Goal: Information Seeking & Learning: Find contact information

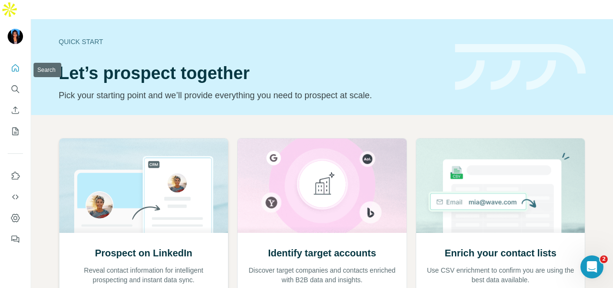
scroll to position [115, 0]
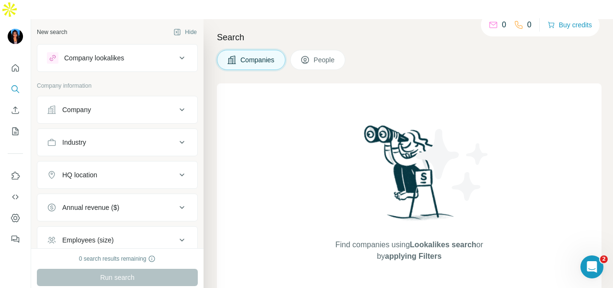
drag, startPoint x: 65, startPoint y: 96, endPoint x: 69, endPoint y: 102, distance: 7.5
click at [67, 98] on button "Company" at bounding box center [117, 109] width 160 height 23
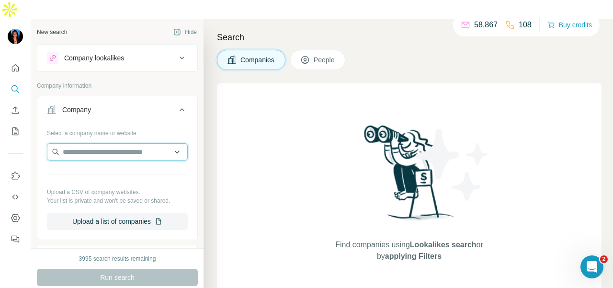
click at [72, 143] on input "text" at bounding box center [117, 151] width 141 height 17
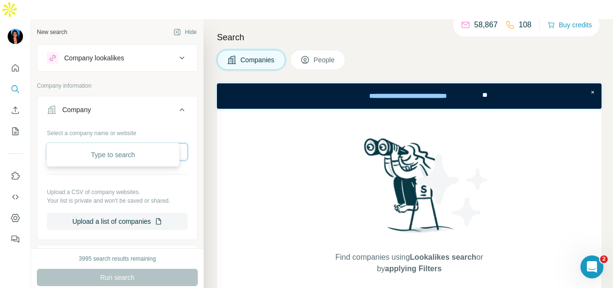
paste input "**********"
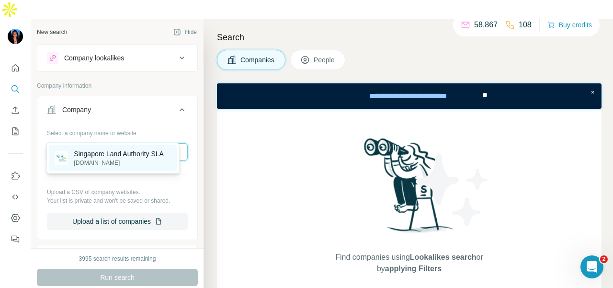
type input "**********"
click at [116, 161] on p "[DOMAIN_NAME]" at bounding box center [119, 163] width 90 height 9
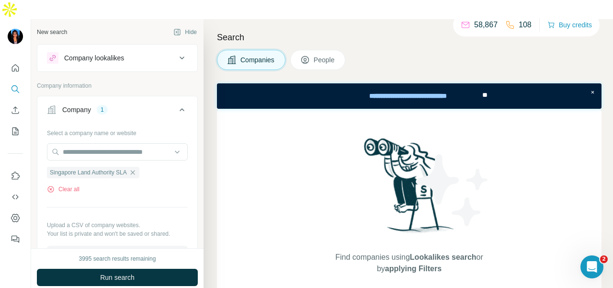
click at [310, 55] on icon at bounding box center [305, 60] width 10 height 10
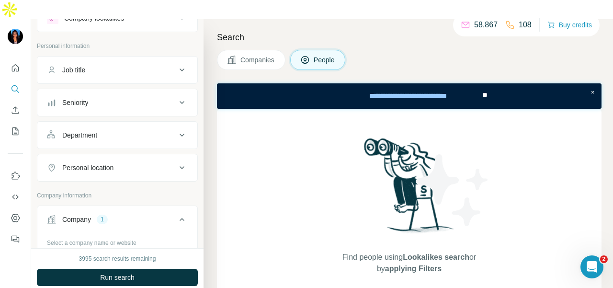
scroll to position [48, 0]
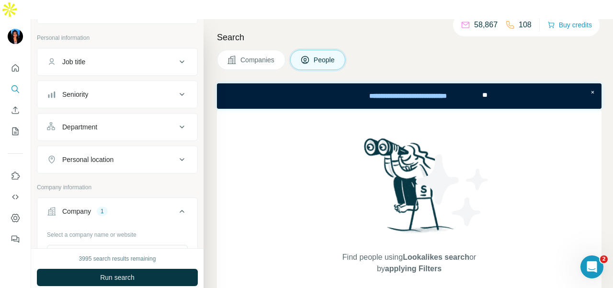
drag, startPoint x: 153, startPoint y: 108, endPoint x: 153, endPoint y: 117, distance: 9.6
click at [153, 122] on div "Department" at bounding box center [111, 127] width 129 height 10
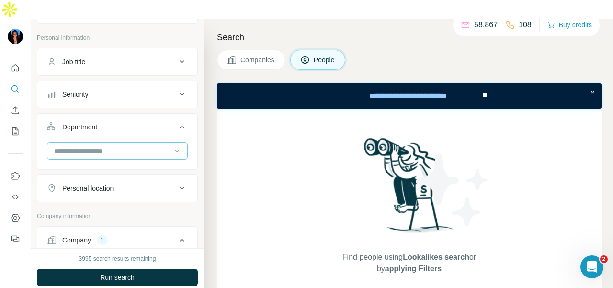
click at [150, 146] on input at bounding box center [112, 151] width 118 height 11
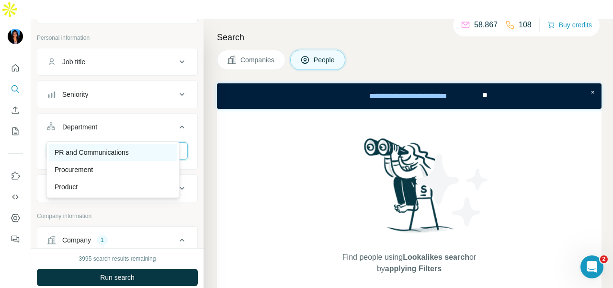
type input "**"
drag, startPoint x: 160, startPoint y: 150, endPoint x: 159, endPoint y: 142, distance: 8.2
click at [159, 142] on div "PR and Communications Procurement Product" at bounding box center [112, 169] width 133 height 57
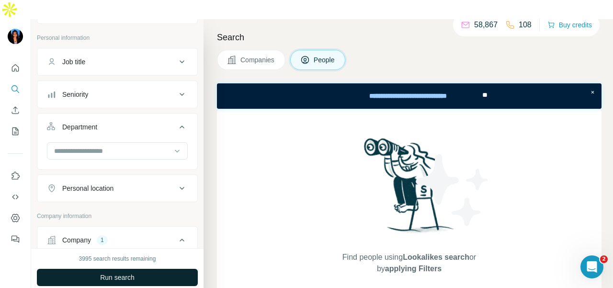
click at [167, 269] on button "Run search" at bounding box center [117, 277] width 161 height 17
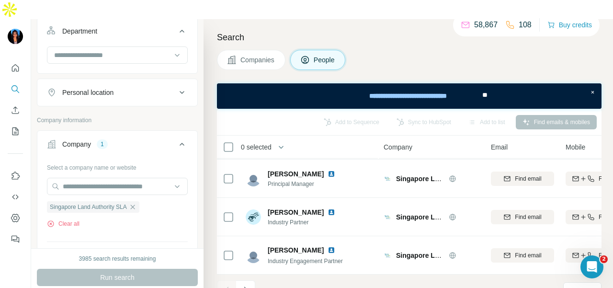
scroll to position [96, 0]
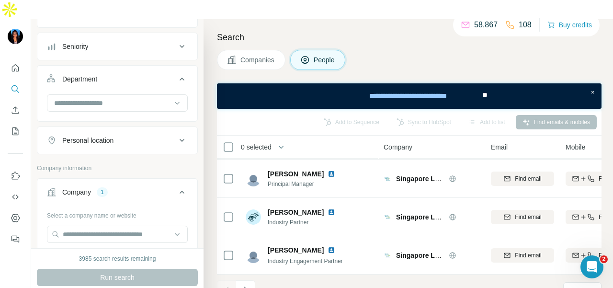
click at [159, 131] on div "Personal location" at bounding box center [117, 140] width 161 height 28
click at [159, 136] on div "Personal location" at bounding box center [111, 141] width 129 height 10
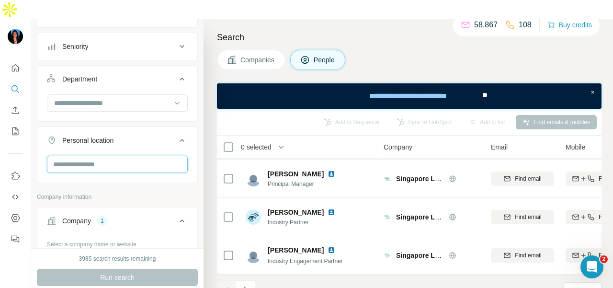
click at [114, 156] on input "text" at bounding box center [117, 164] width 141 height 17
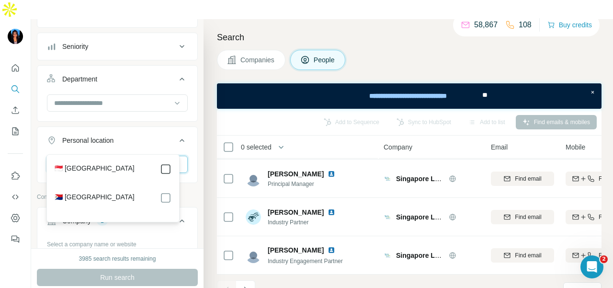
type input "***"
click at [162, 165] on div at bounding box center [165, 168] width 11 height 11
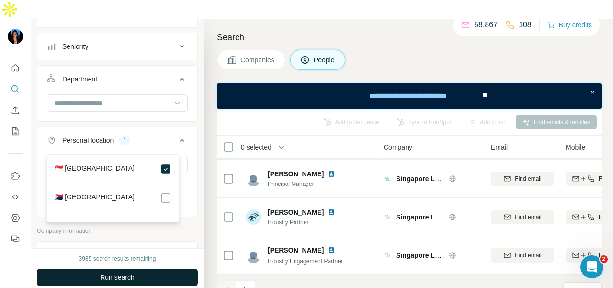
click at [187, 269] on button "Run search" at bounding box center [117, 277] width 161 height 17
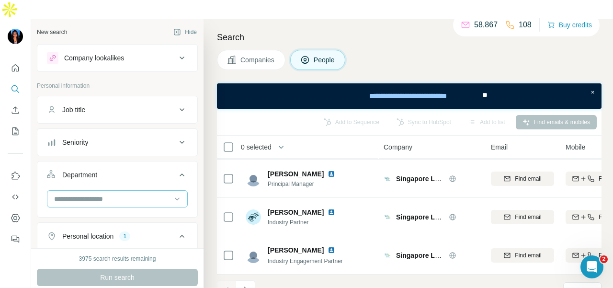
click at [160, 193] on input at bounding box center [112, 198] width 118 height 11
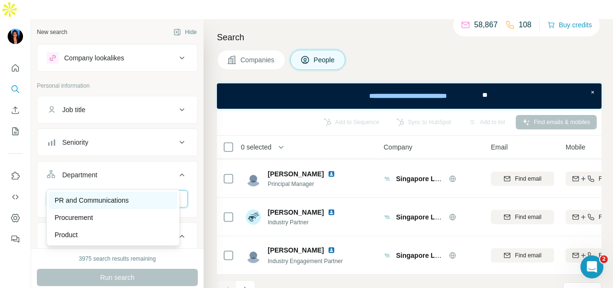
type input "**"
click at [154, 195] on div "PR and Communications" at bounding box center [113, 200] width 117 height 10
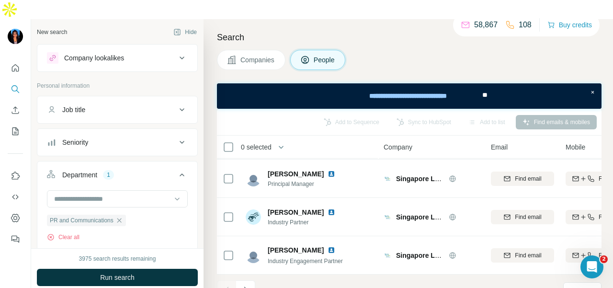
click at [172, 269] on button "Run search" at bounding box center [117, 277] width 161 height 17
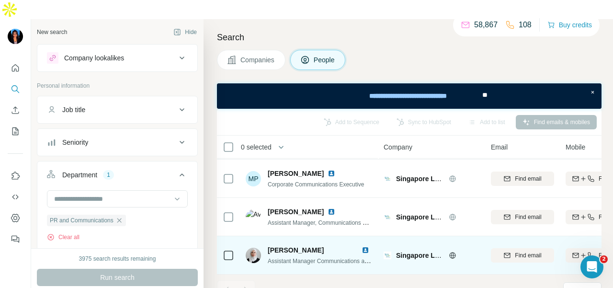
scroll to position [40, 0]
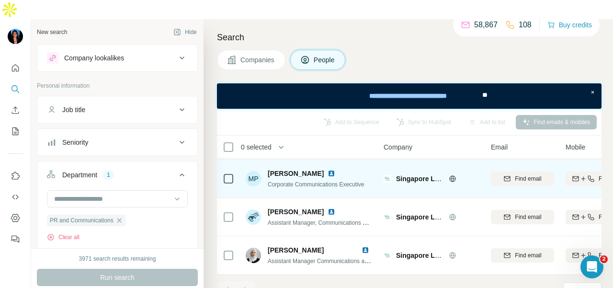
click at [328, 170] on img at bounding box center [332, 174] width 8 height 8
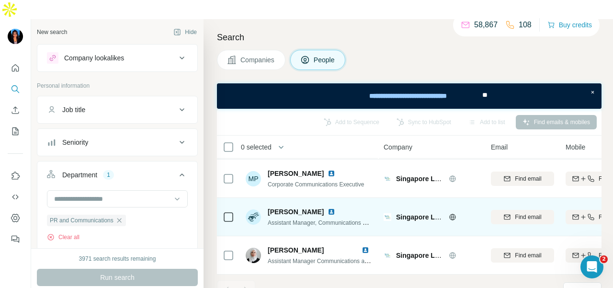
click at [328, 208] on img at bounding box center [332, 212] width 8 height 8
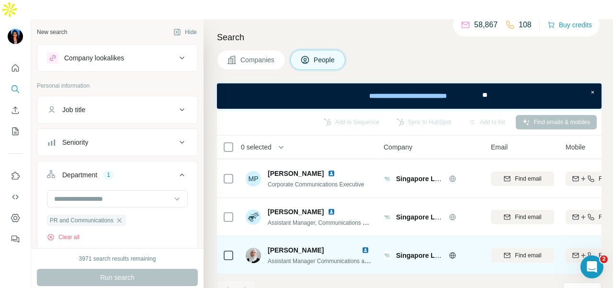
click at [365, 246] on img at bounding box center [366, 250] width 8 height 8
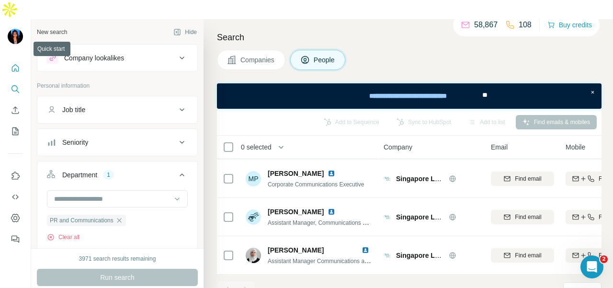
click at [8, 59] on button "Quick start" at bounding box center [15, 67] width 15 height 17
